Goal: Task Accomplishment & Management: Manage account settings

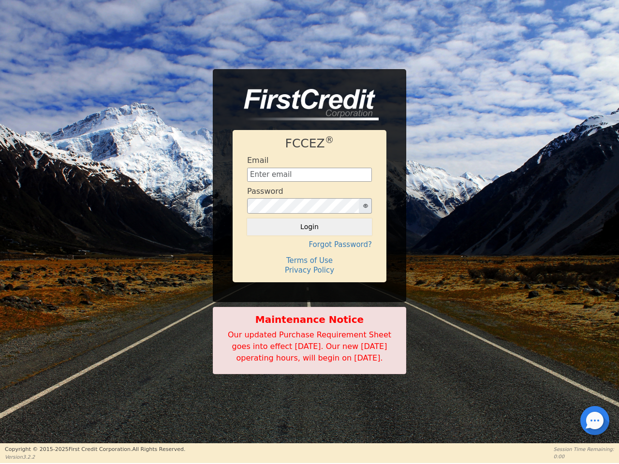
click at [310, 232] on div "FCCEZ ® Email Password Login Forgot Password? Terms of Use Privacy Policy" at bounding box center [310, 206] width 154 height 152
click at [365, 204] on icon "button" at bounding box center [365, 206] width 5 height 4
click at [310, 221] on button "Login" at bounding box center [309, 227] width 125 height 16
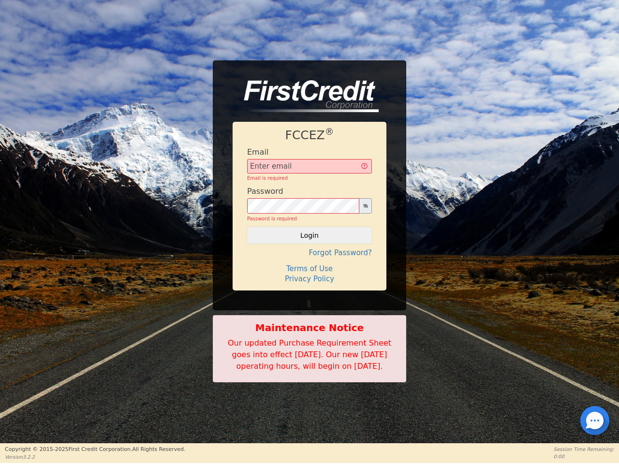
click at [310, 239] on div "FCCEZ ® Email Email is required Password Password is required Login Forgot Pass…" at bounding box center [310, 206] width 154 height 169
click at [310, 255] on div "FCCEZ ® Email Email is required Password Password is required Login Forgot Pass…" at bounding box center [310, 206] width 154 height 169
click at [310, 265] on h4 "Terms of Use" at bounding box center [309, 269] width 125 height 9
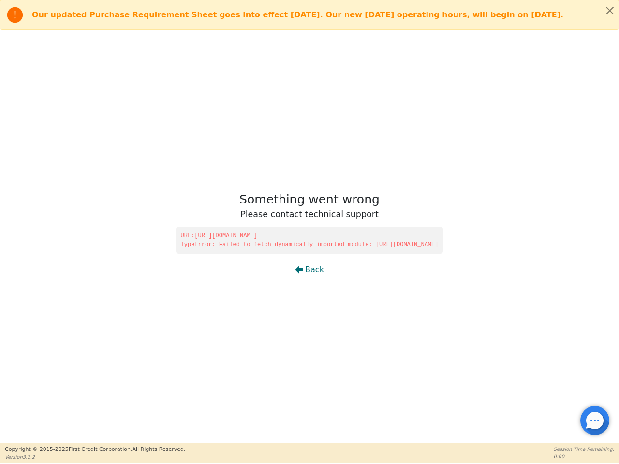
click at [595, 421] on div at bounding box center [595, 421] width 2 height 2
